Goal: Navigation & Orientation: Understand site structure

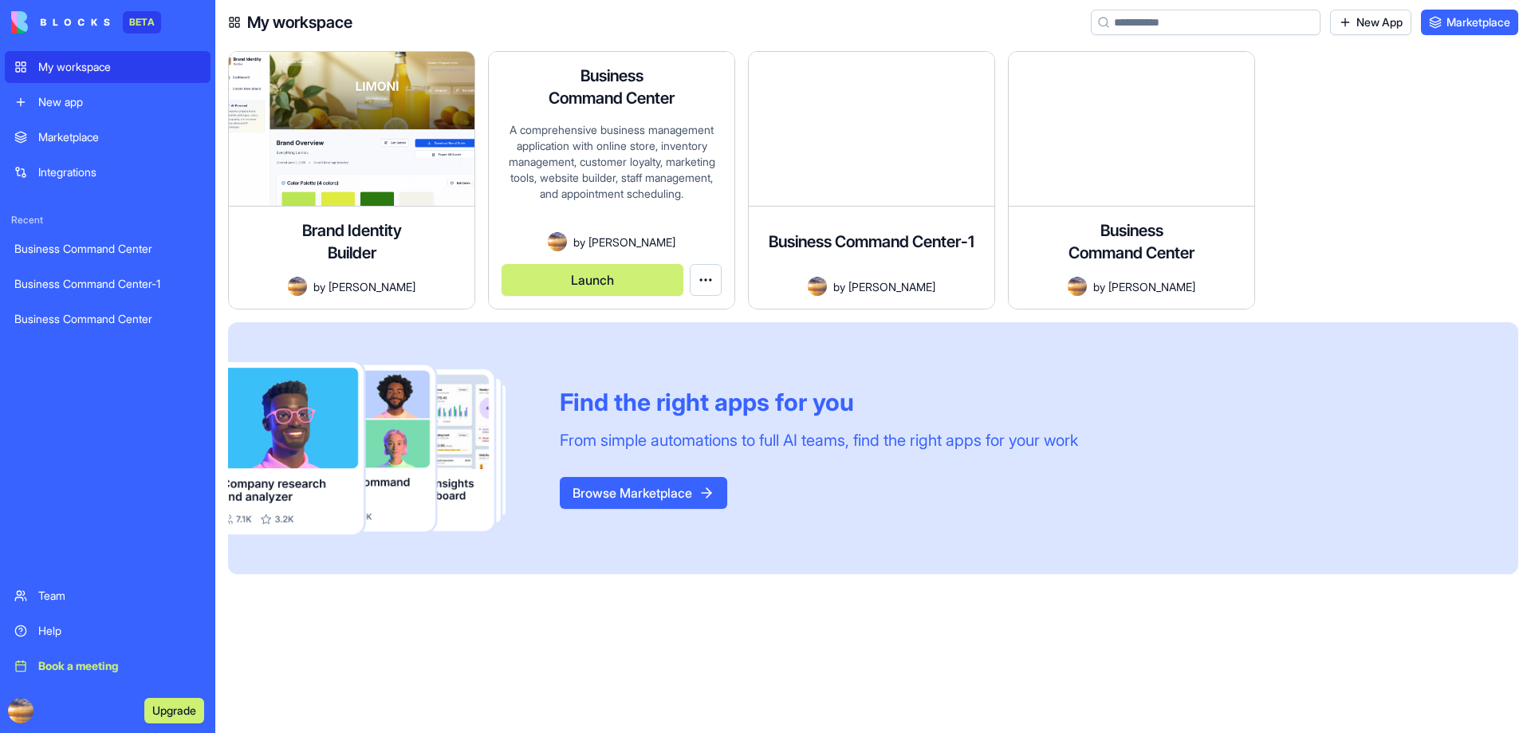
drag, startPoint x: 640, startPoint y: 183, endPoint x: 648, endPoint y: 179, distance: 8.2
click at [640, 183] on div "A comprehensive business management application with online store, inventory ma…" at bounding box center [612, 177] width 220 height 110
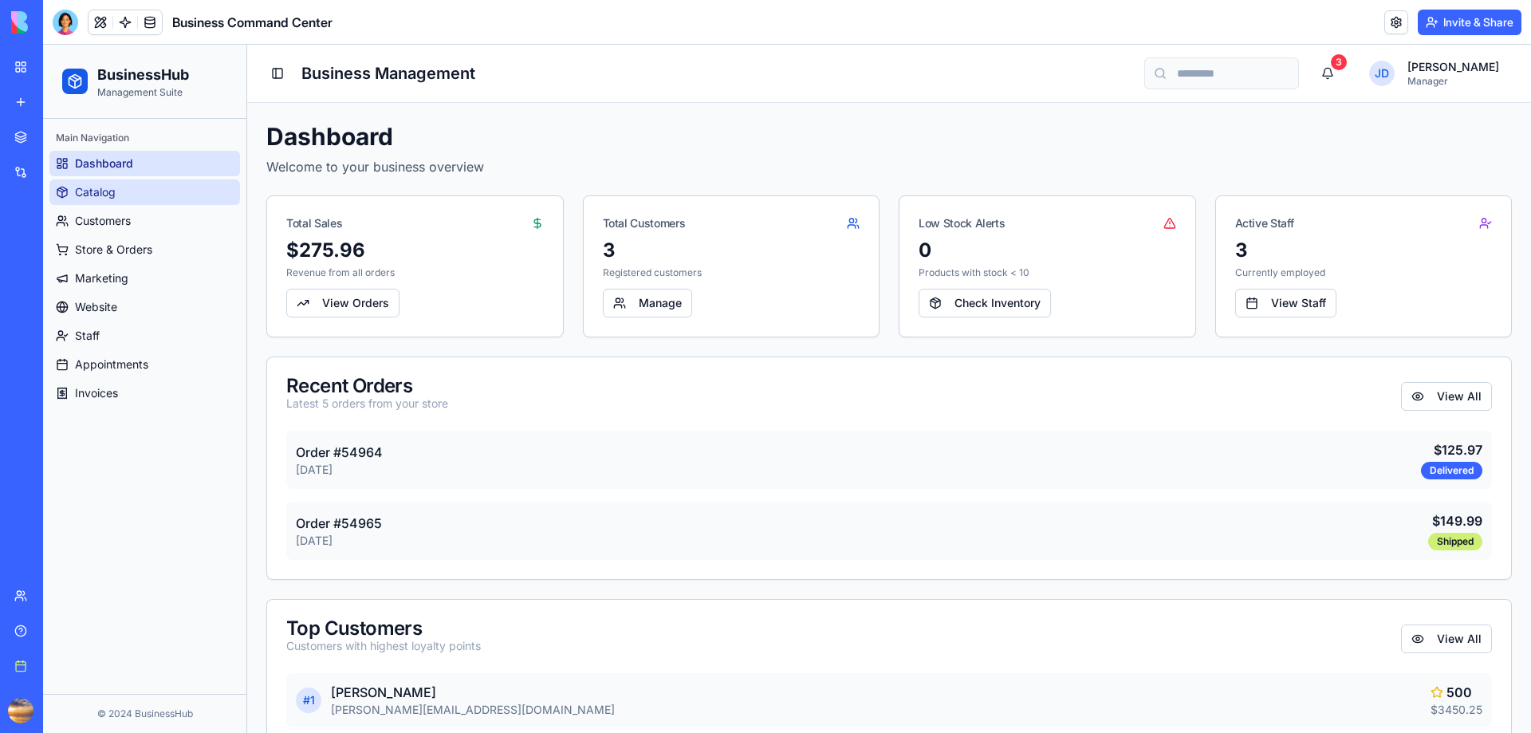
click at [96, 192] on span "Catalog" at bounding box center [95, 192] width 41 height 16
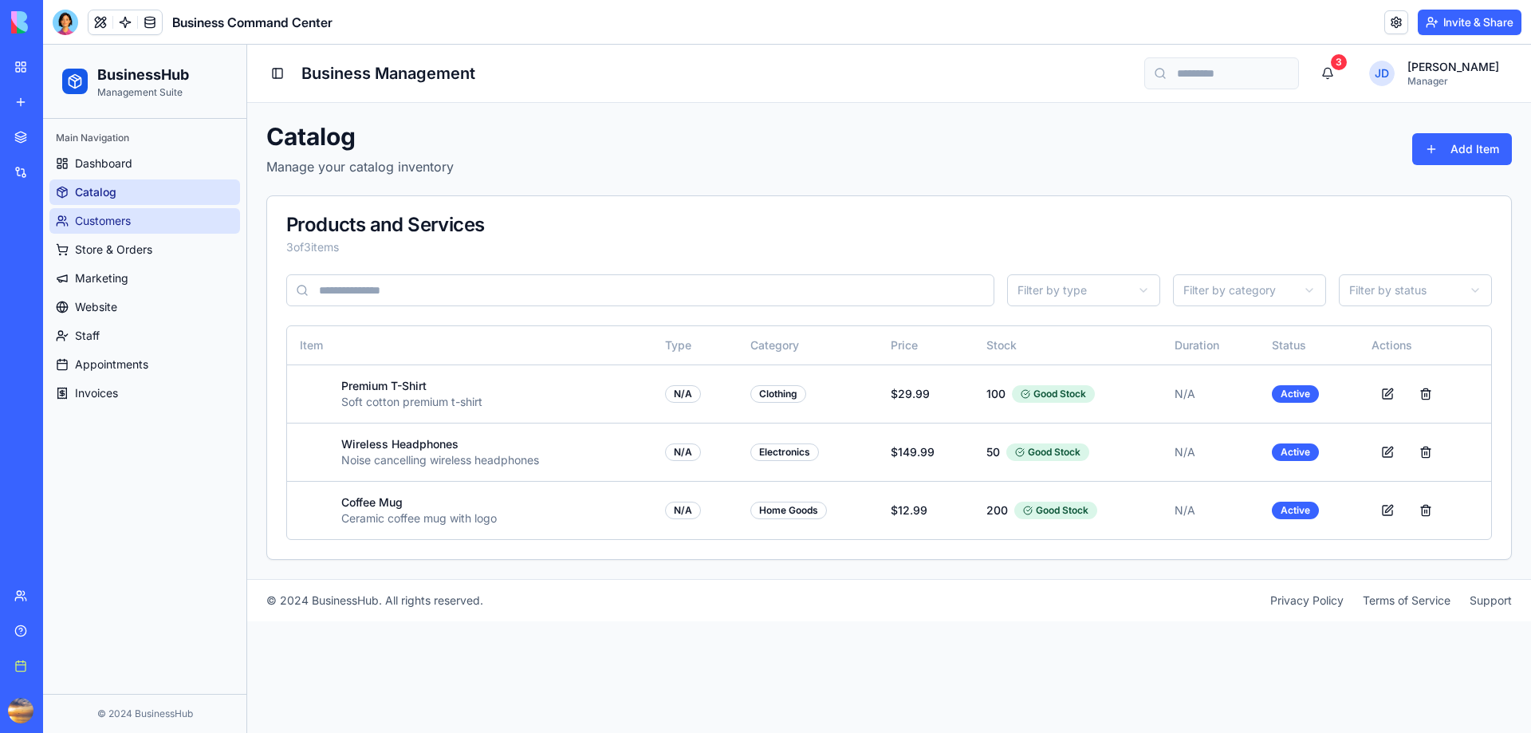
click at [112, 220] on span "Customers" at bounding box center [103, 221] width 56 height 16
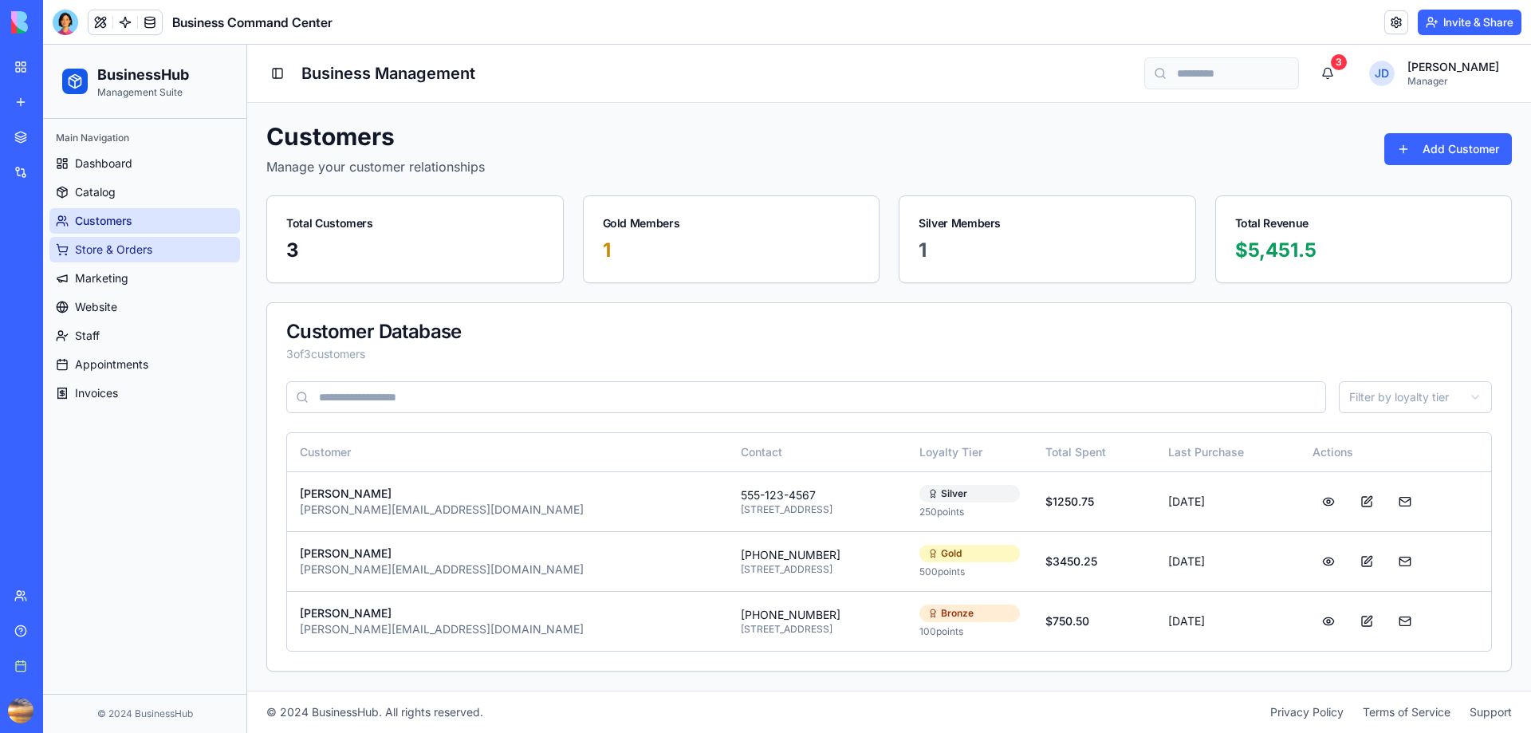
click at [134, 250] on span "Store & Orders" at bounding box center [113, 250] width 77 height 16
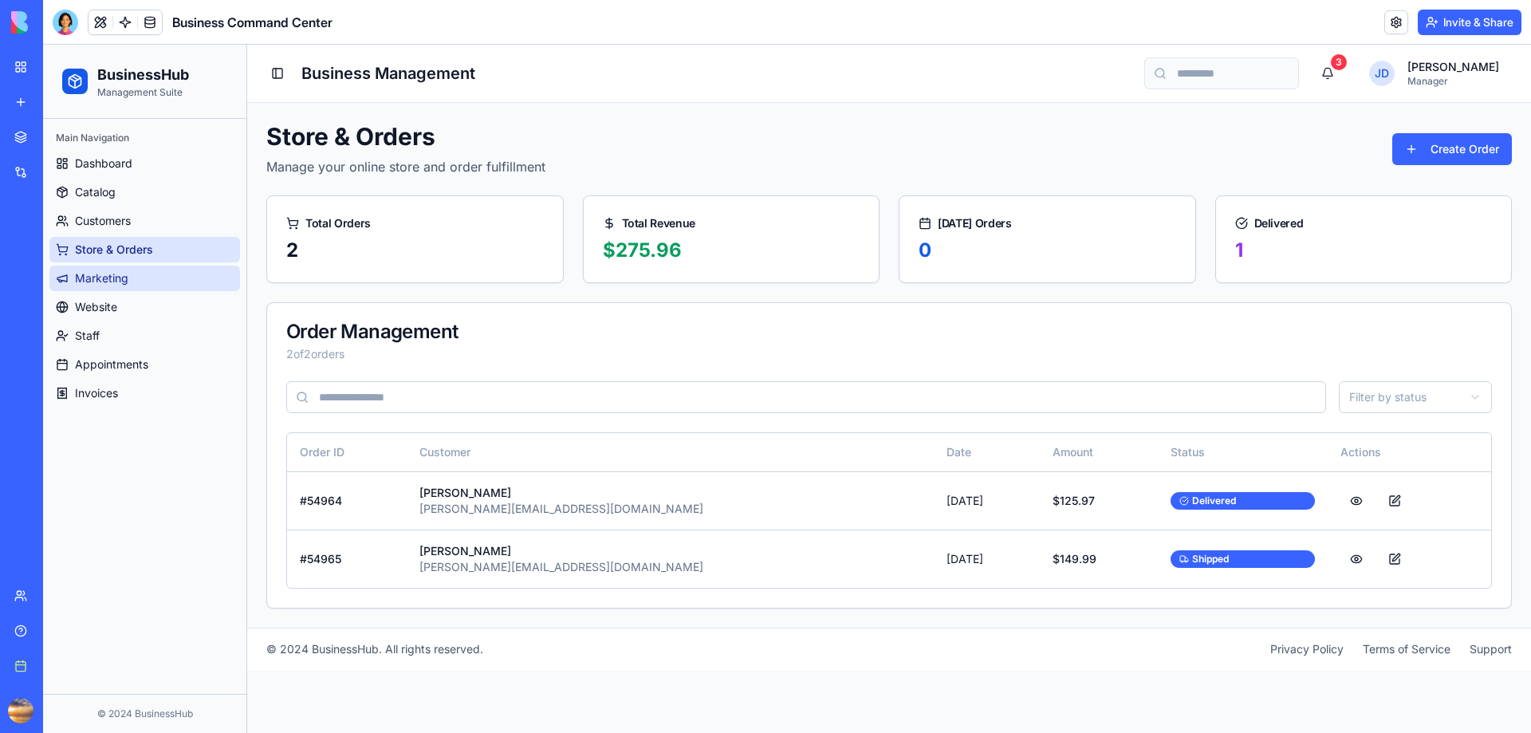
click at [114, 278] on span "Marketing" at bounding box center [101, 278] width 53 height 16
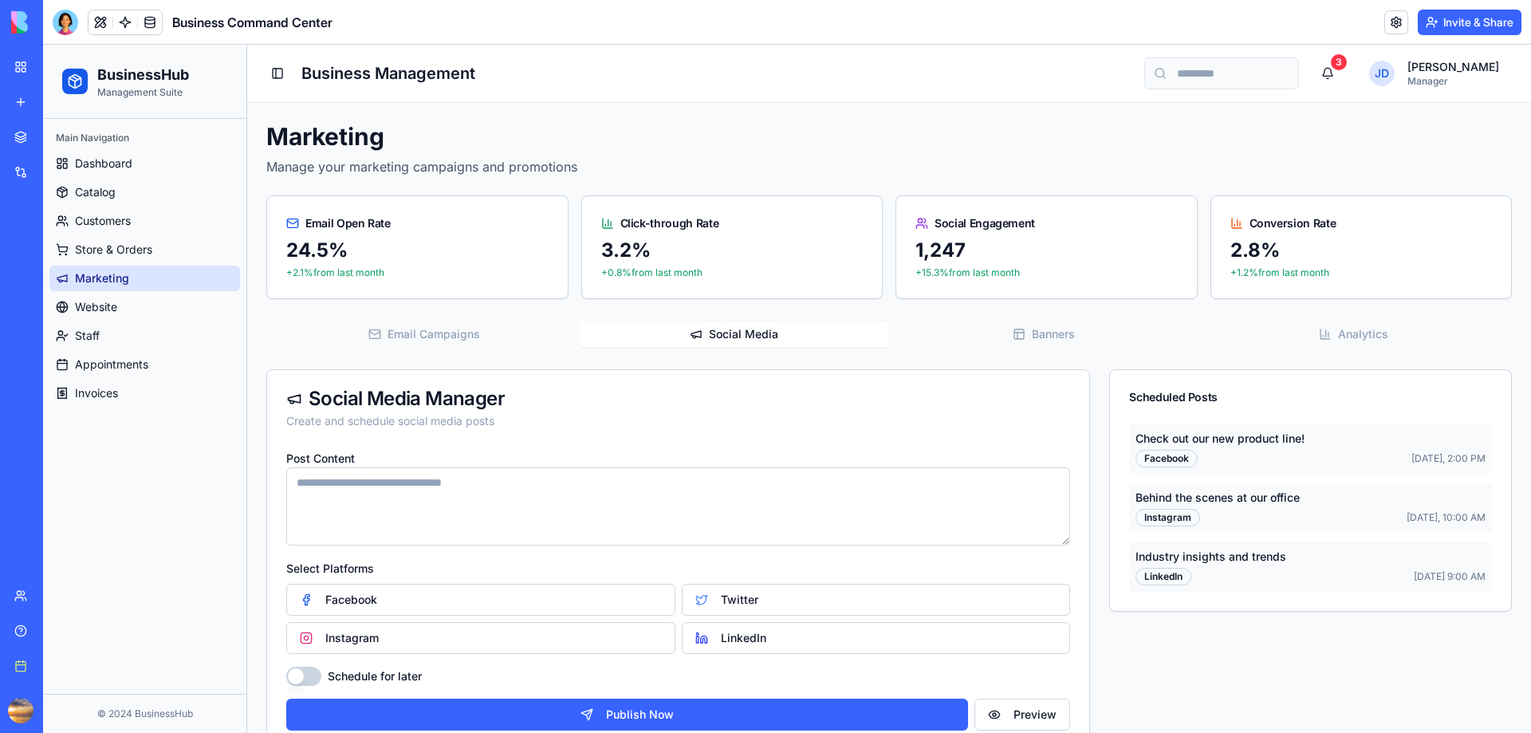
click at [728, 337] on span "Social Media" at bounding box center [743, 334] width 69 height 16
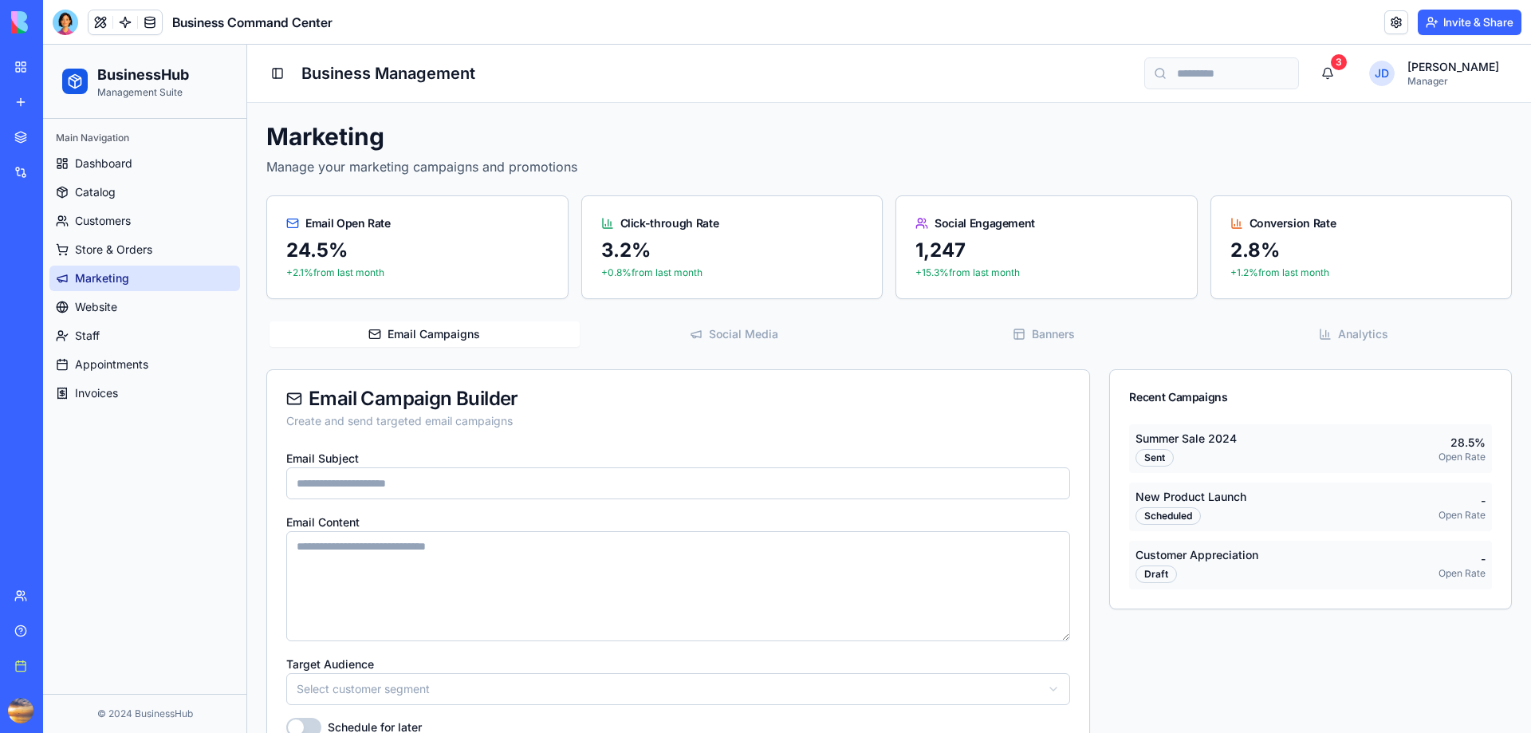
click at [431, 338] on span "Email Campaigns" at bounding box center [434, 334] width 93 height 16
click at [1034, 329] on span "Banners" at bounding box center [1053, 334] width 43 height 16
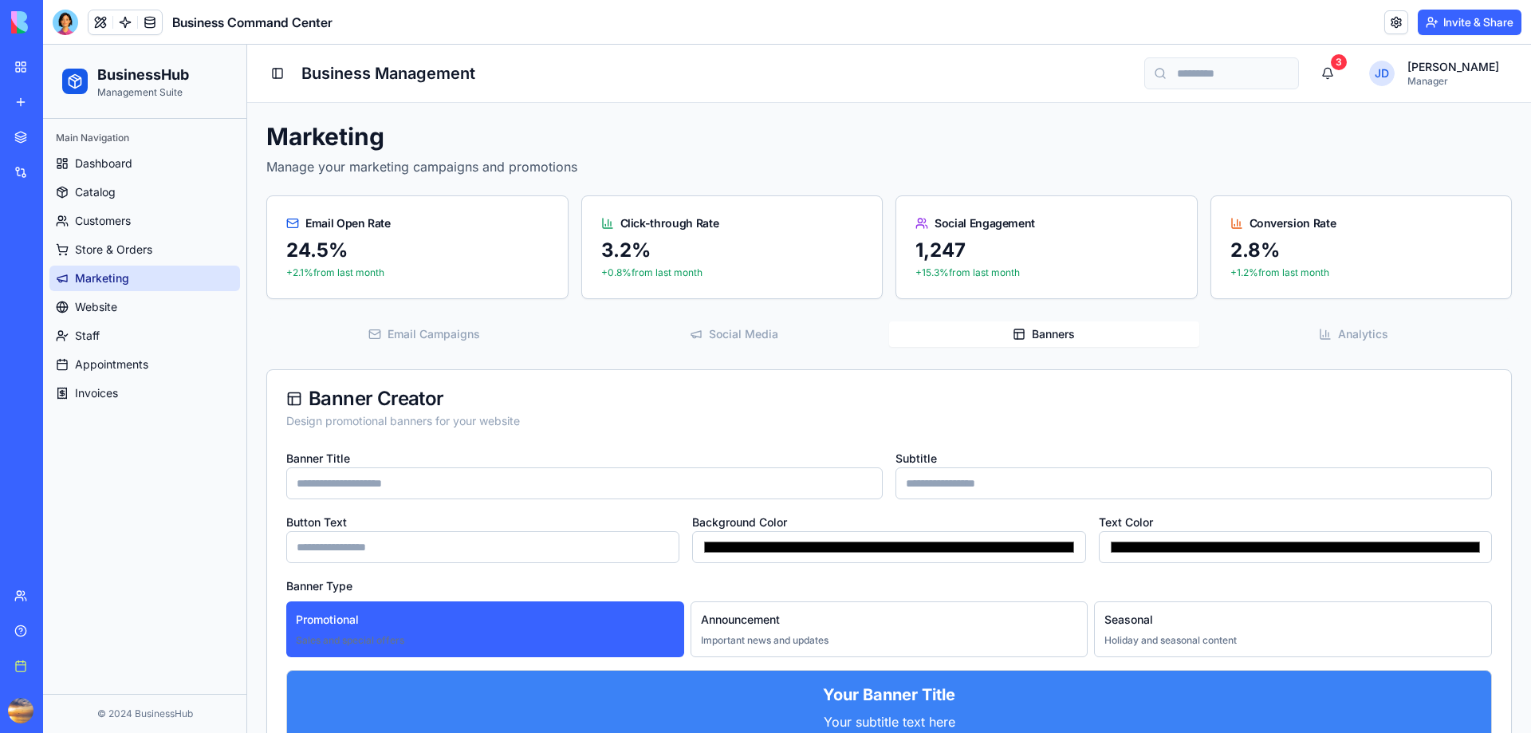
click at [62, 22] on div at bounding box center [66, 23] width 26 height 26
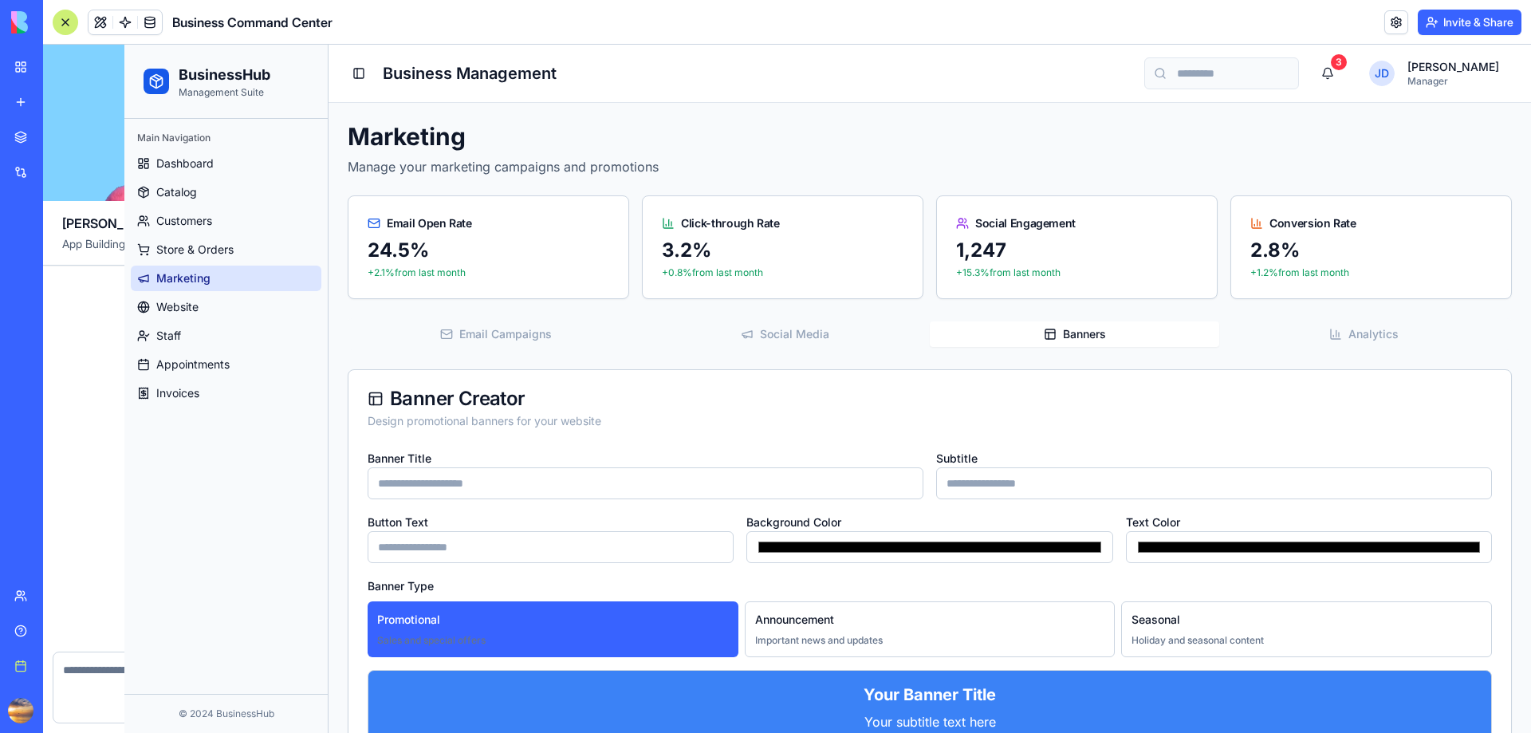
scroll to position [10403, 0]
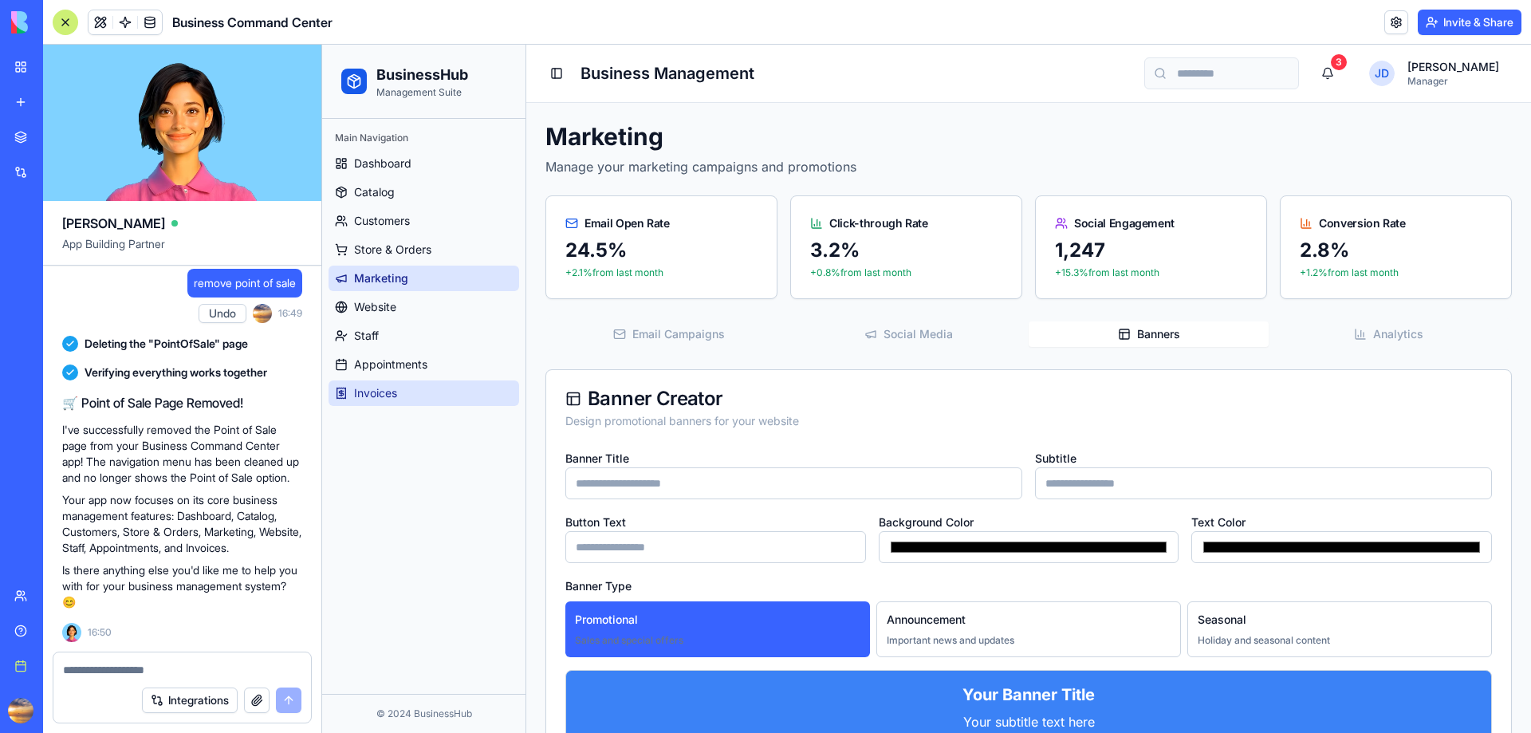
click at [392, 389] on span "Invoices" at bounding box center [375, 393] width 43 height 16
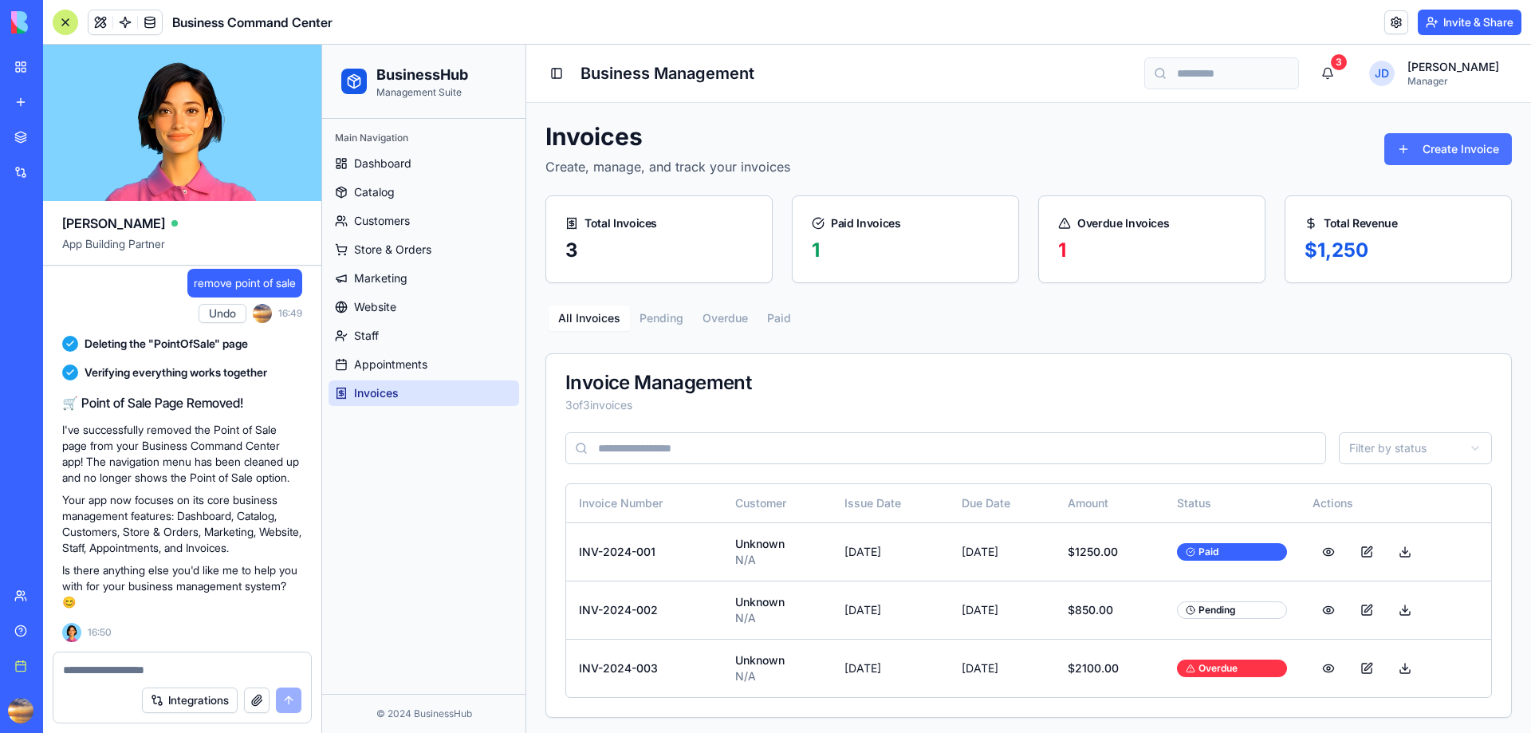
click at [1451, 149] on button "Create Invoice" at bounding box center [1448, 149] width 128 height 32
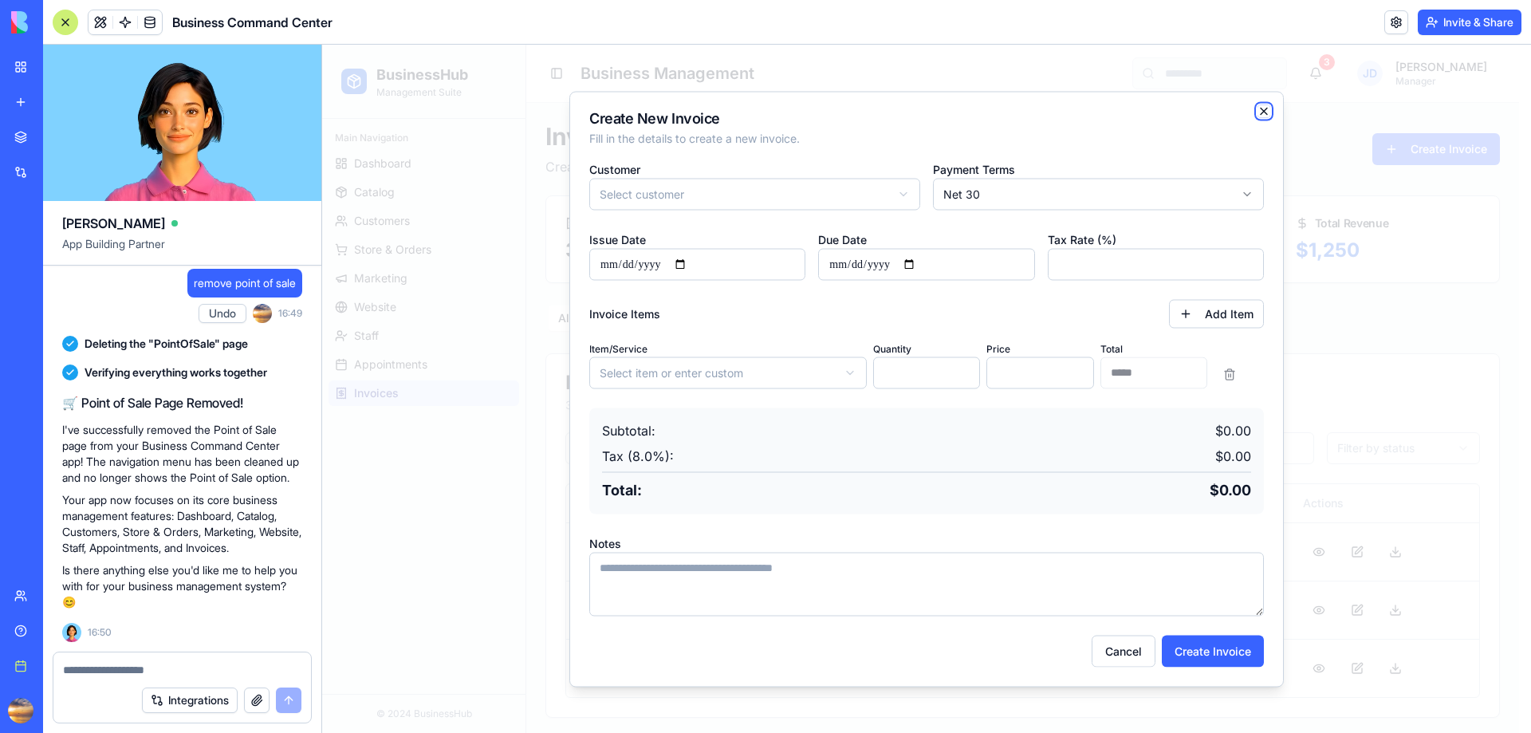
click at [1267, 109] on icon "button" at bounding box center [1264, 110] width 13 height 13
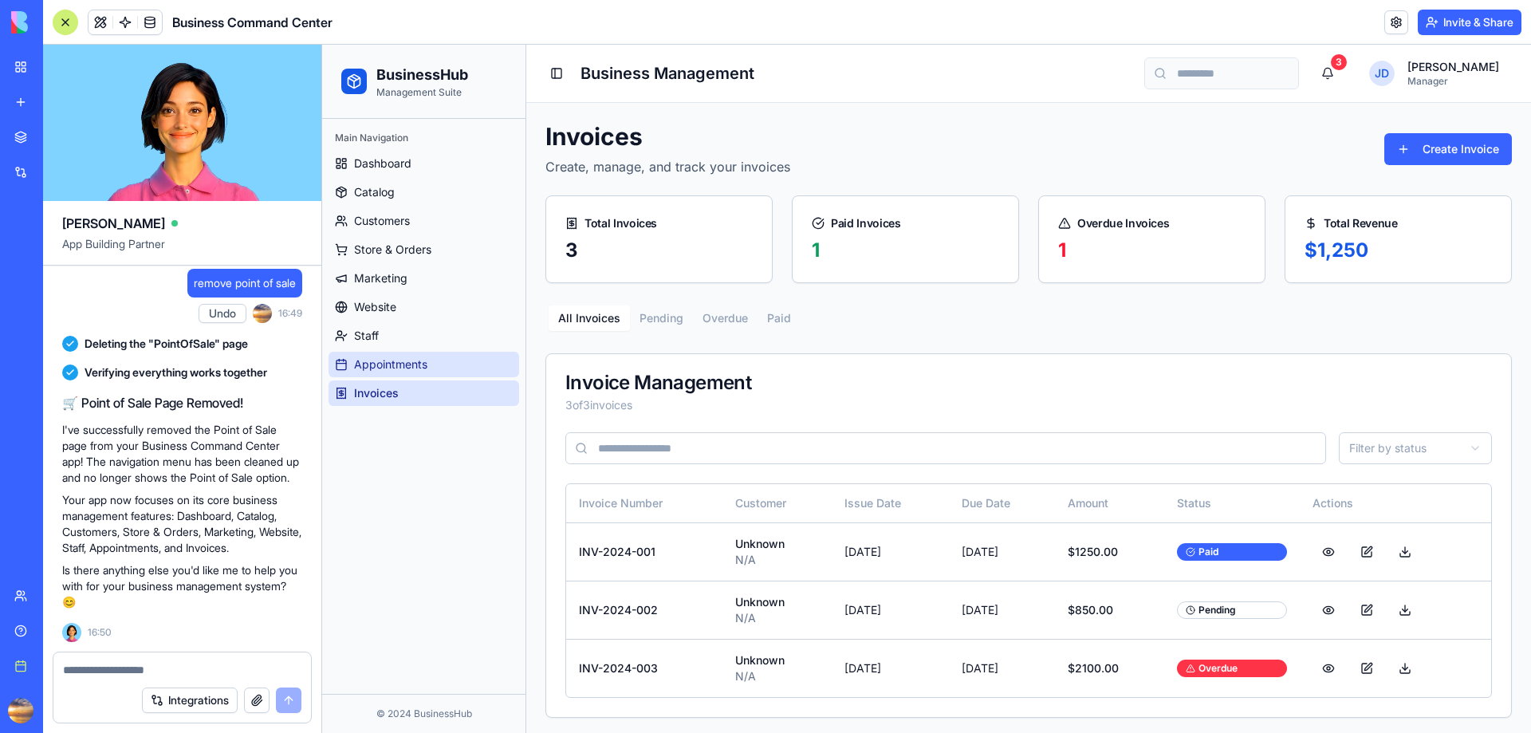
click at [384, 364] on span "Appointments" at bounding box center [390, 364] width 73 height 16
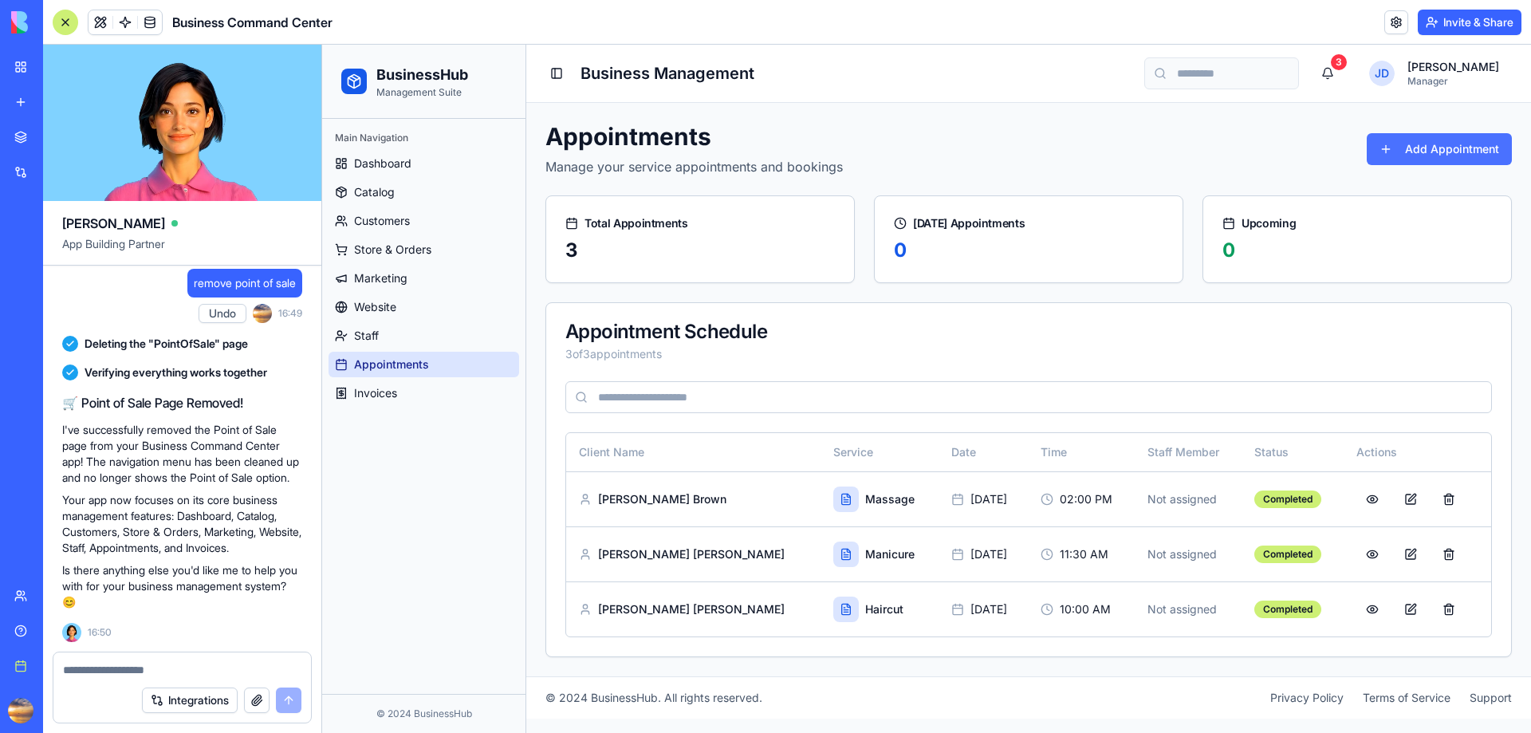
click at [1419, 149] on button "Add Appointment" at bounding box center [1439, 149] width 145 height 32
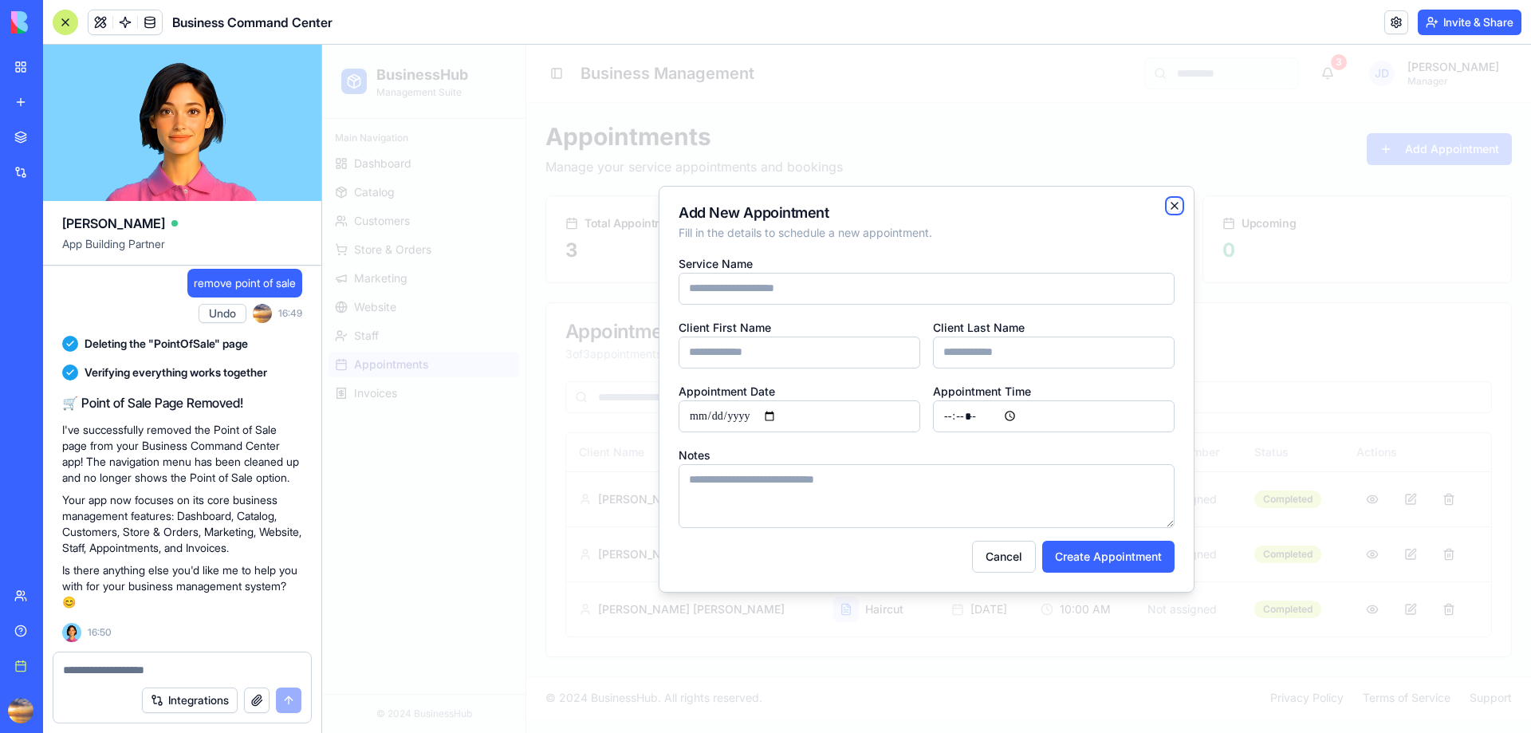
click at [1175, 203] on icon "button" at bounding box center [1174, 205] width 13 height 13
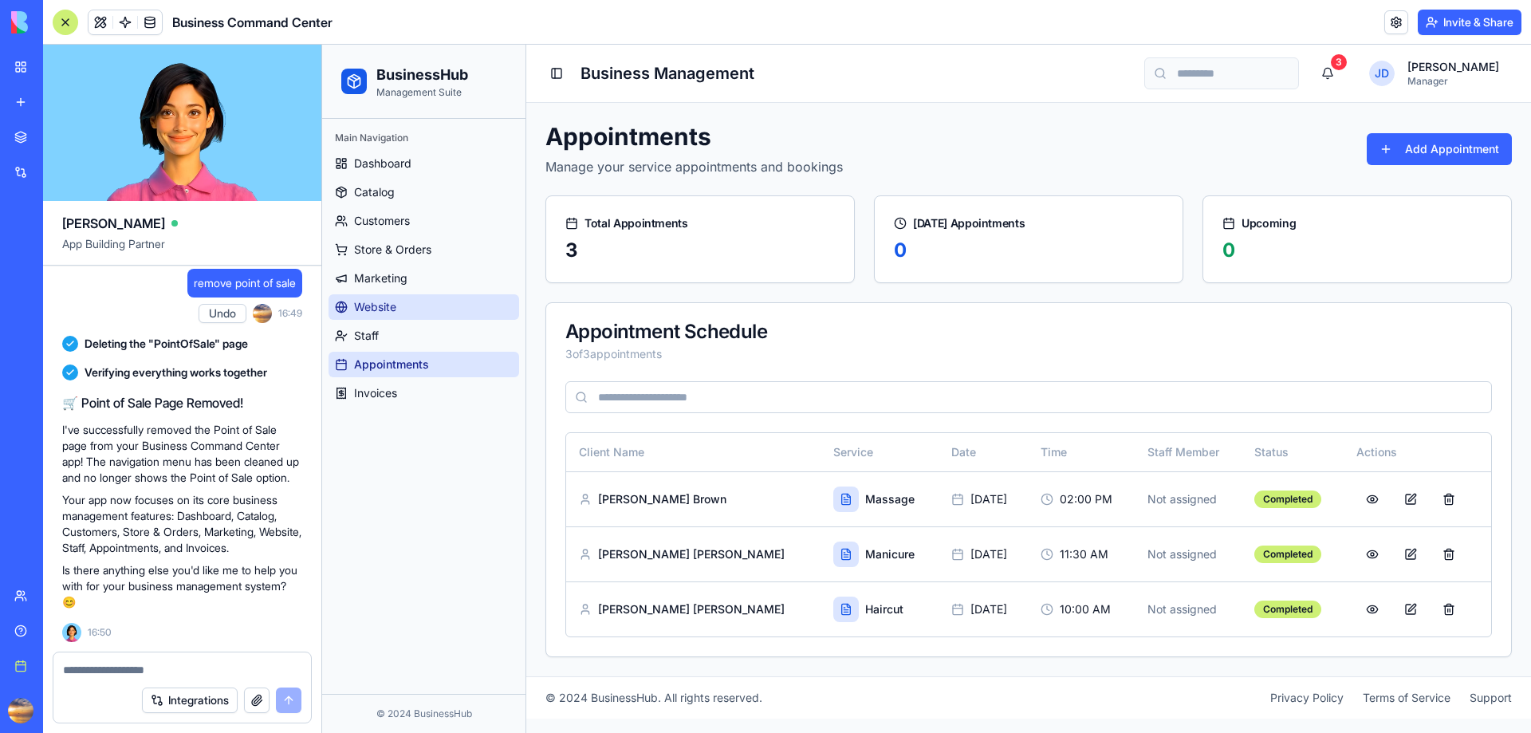
click at [391, 301] on span "Website" at bounding box center [375, 307] width 42 height 16
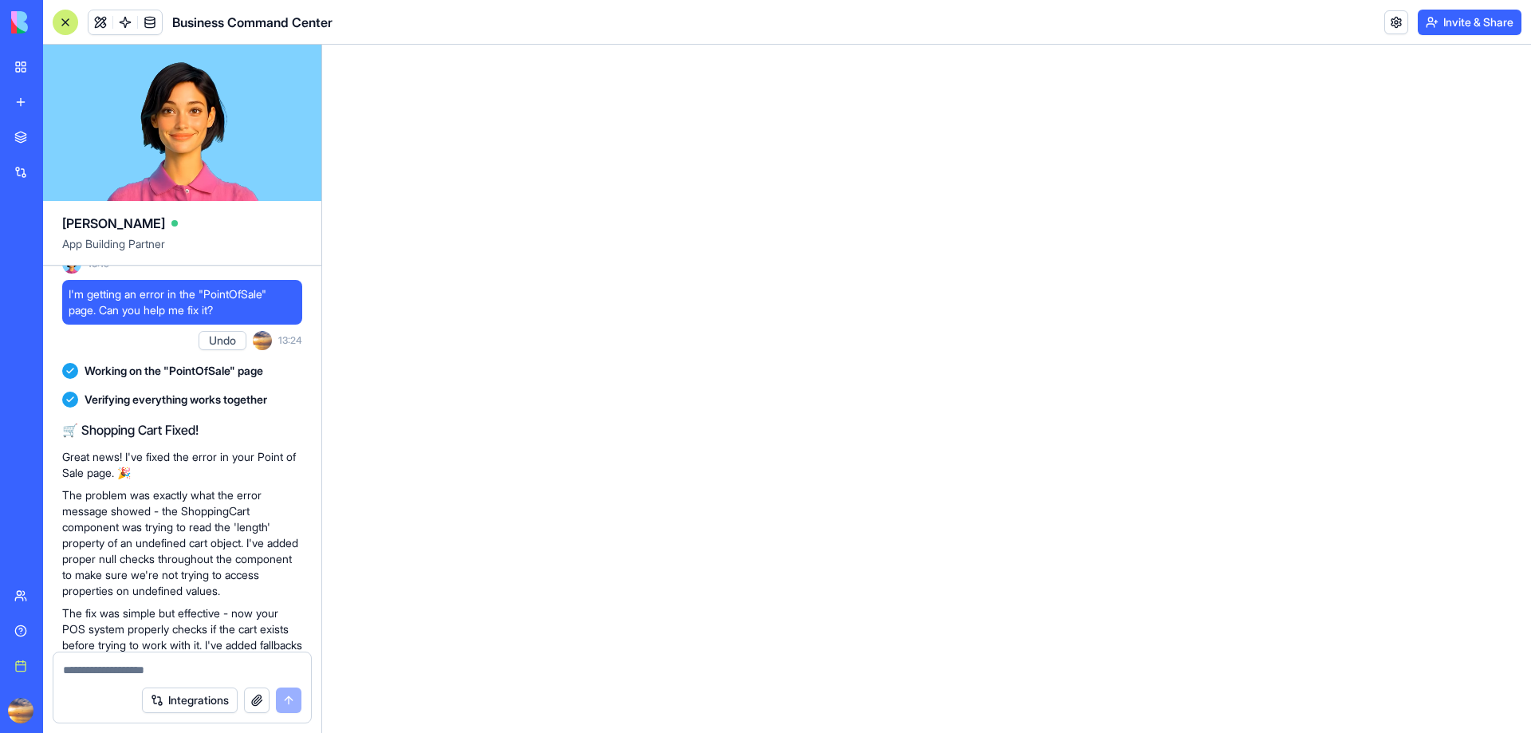
scroll to position [9526, 0]
